Goal: Information Seeking & Learning: Learn about a topic

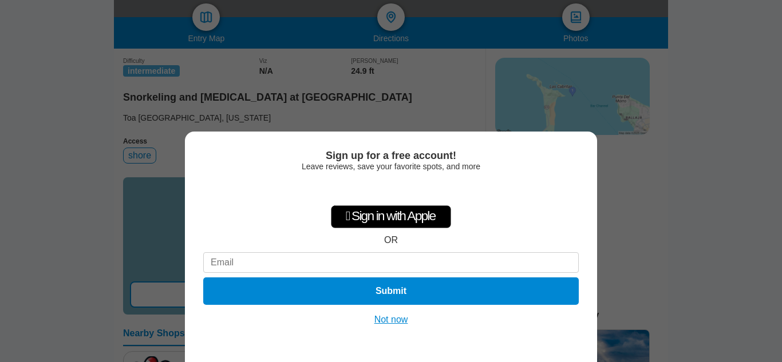
click at [395, 319] on button "Not now" at bounding box center [391, 319] width 41 height 11
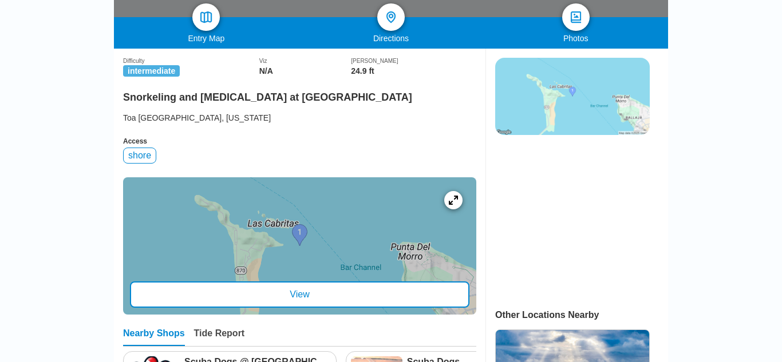
click at [323, 266] on div at bounding box center [299, 245] width 353 height 137
click at [546, 120] on img at bounding box center [572, 96] width 155 height 77
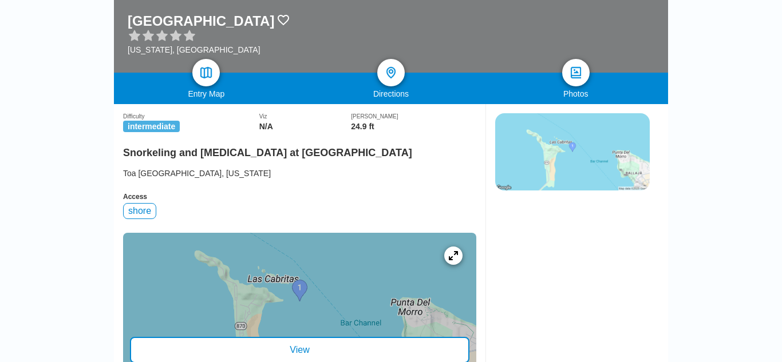
scroll to position [200, 0]
